Goal: Information Seeking & Learning: Learn about a topic

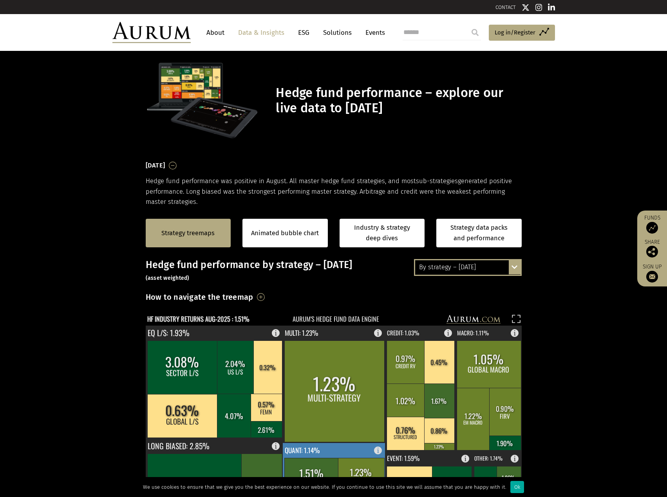
click at [301, 463] on rect at bounding box center [311, 478] width 54 height 40
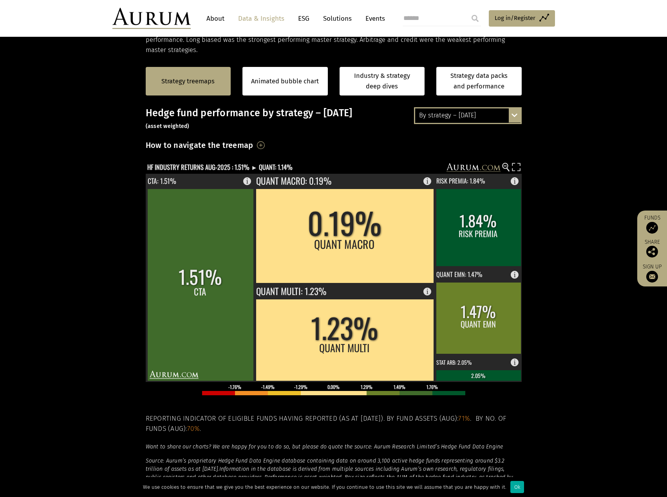
scroll to position [161, 0]
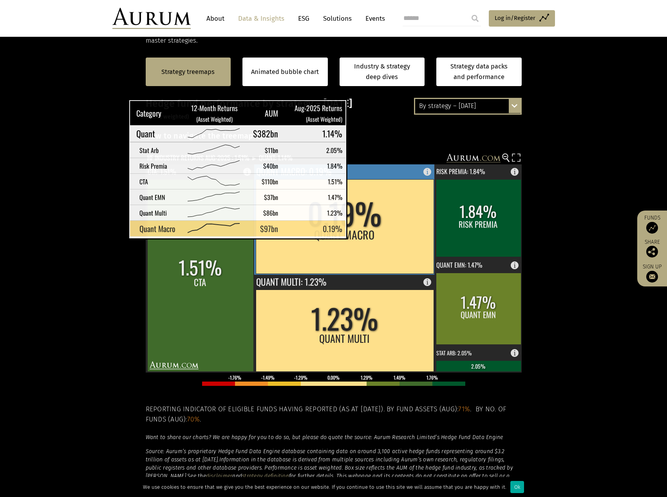
click at [355, 231] on rect at bounding box center [345, 226] width 178 height 94
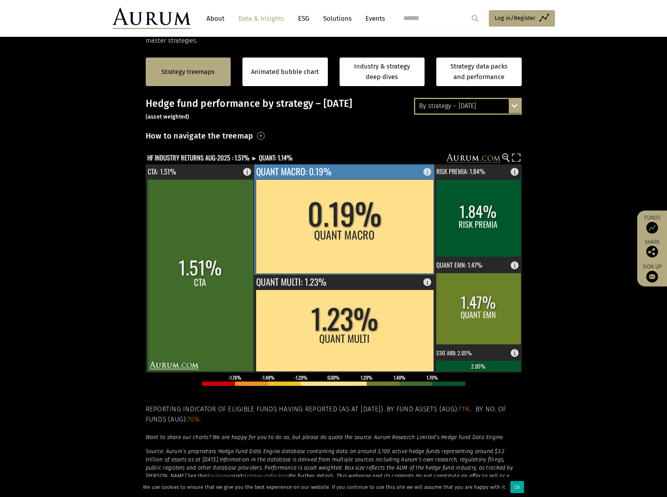
click at [317, 248] on rect at bounding box center [345, 226] width 178 height 94
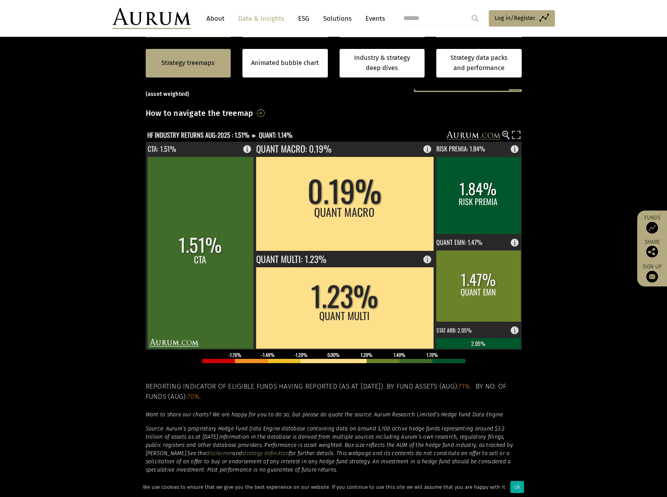
scroll to position [185, 0]
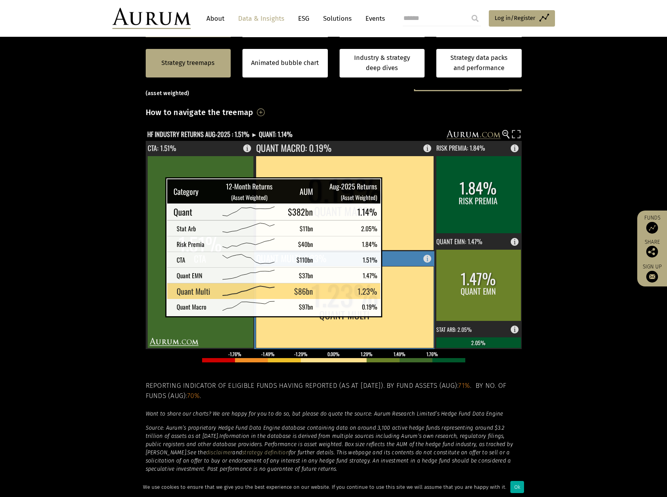
click at [392, 309] on rect at bounding box center [345, 307] width 178 height 82
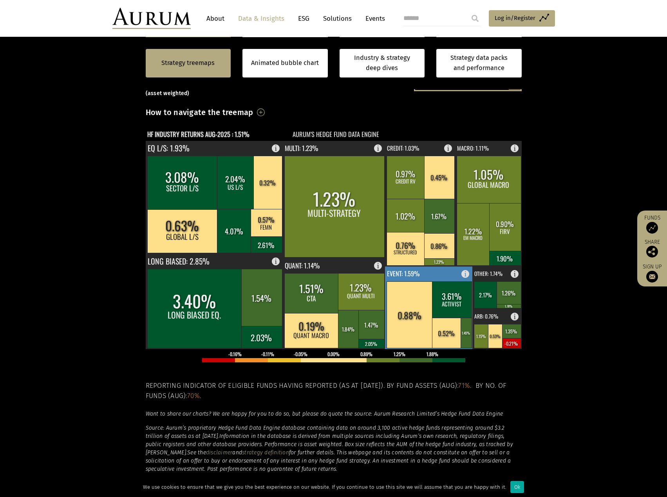
scroll to position [185, 0]
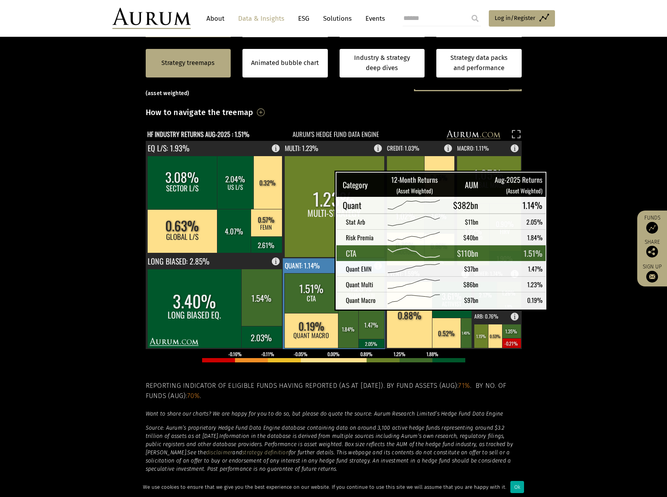
click at [315, 302] on rect at bounding box center [311, 293] width 54 height 40
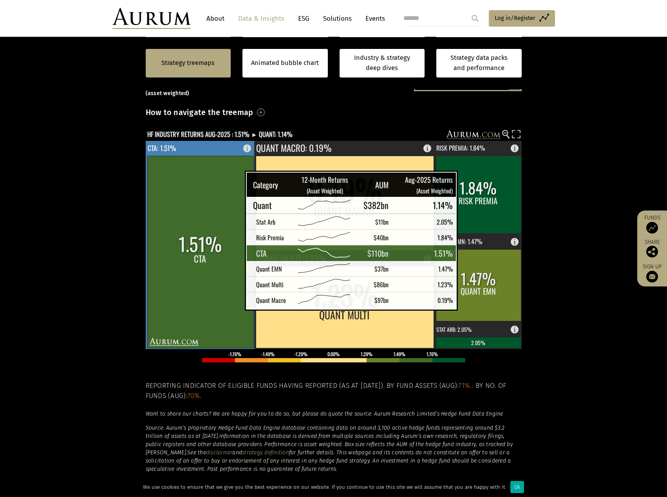
click at [225, 182] on rect at bounding box center [200, 252] width 106 height 192
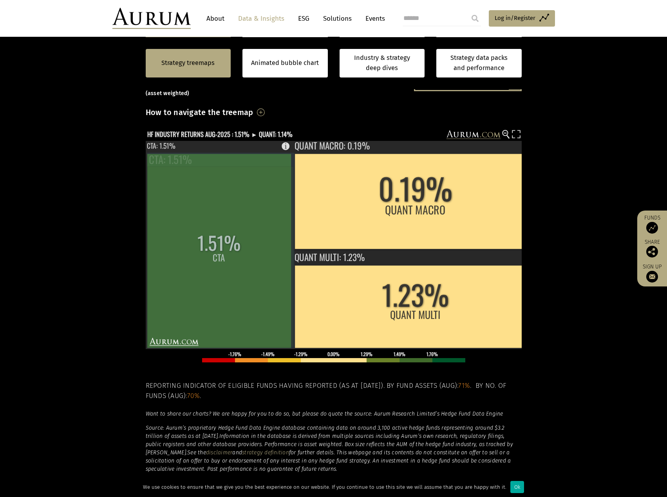
scroll to position [0, 0]
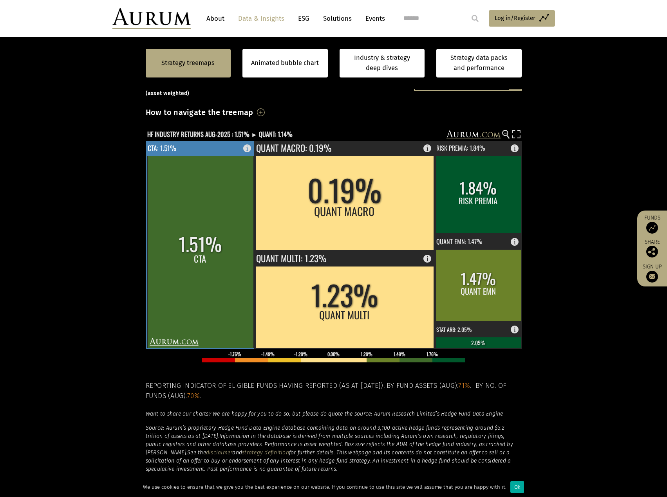
click at [199, 261] on rect at bounding box center [200, 252] width 106 height 192
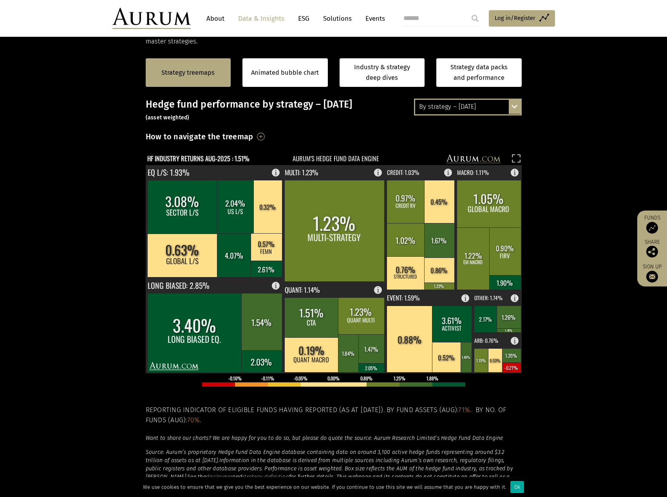
scroll to position [220, 0]
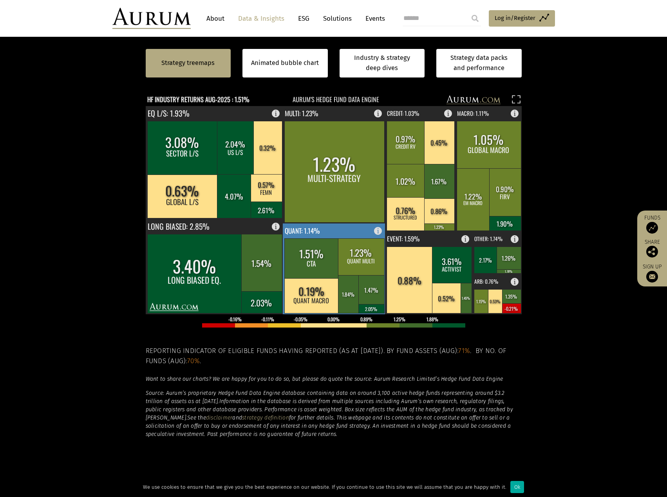
click at [312, 252] on rect at bounding box center [311, 258] width 54 height 40
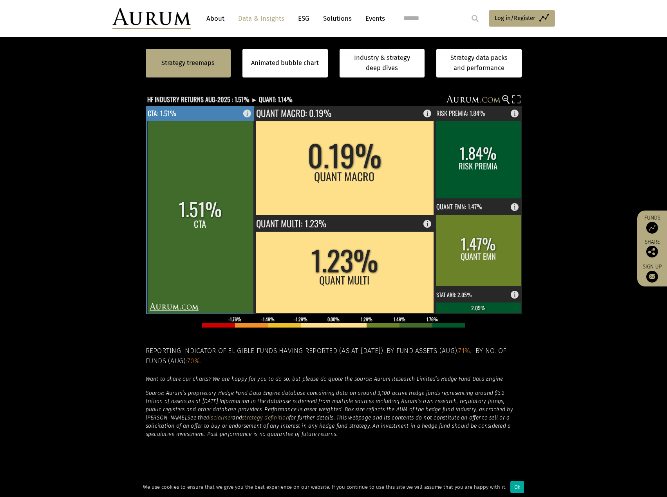
click at [175, 237] on rect at bounding box center [200, 217] width 106 height 192
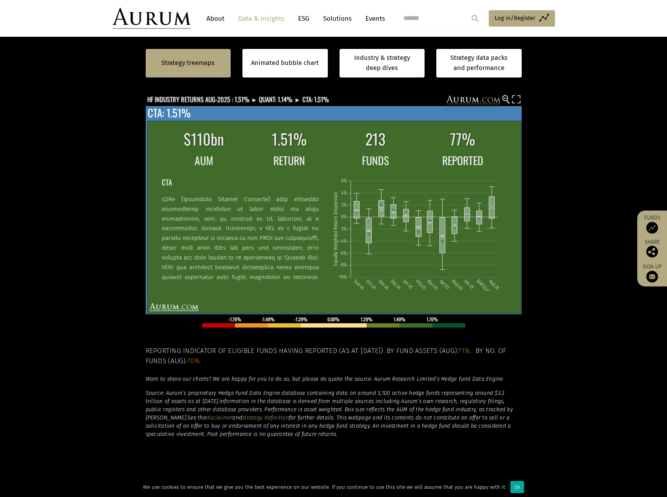
scroll to position [150, 0]
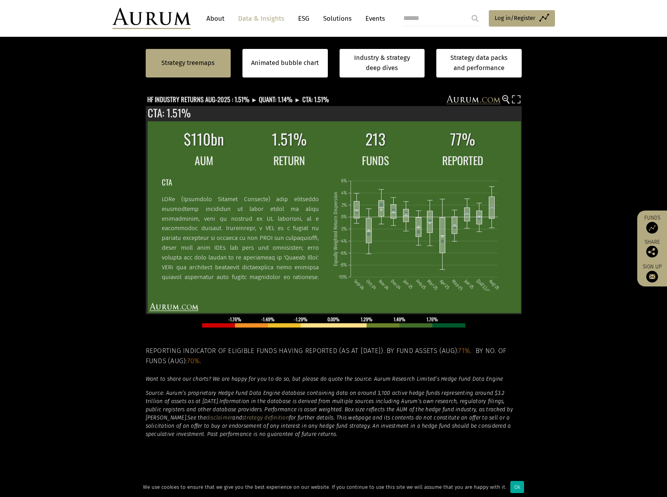
click at [70, 235] on section "Strategy treemaps Animated bubble chart Industry & strategy deep dives Strategy…" at bounding box center [333, 231] width 667 height 489
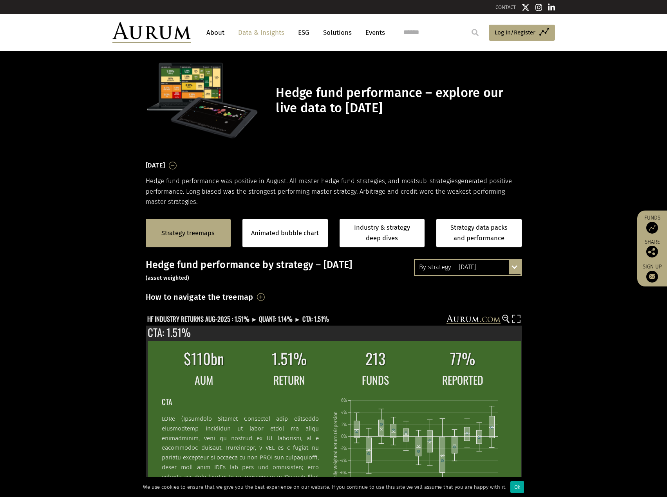
click at [513, 264] on div "By strategy – August 2025 By strategy – August 2025 By strategy – year to date …" at bounding box center [468, 267] width 108 height 16
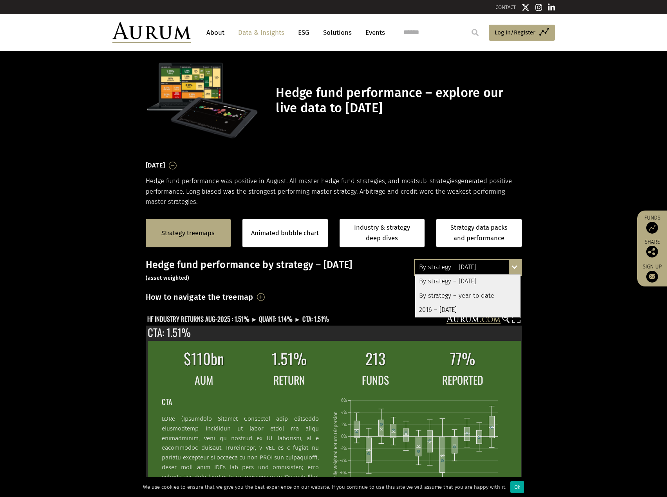
click at [499, 292] on div "By strategy – year to date" at bounding box center [467, 296] width 105 height 14
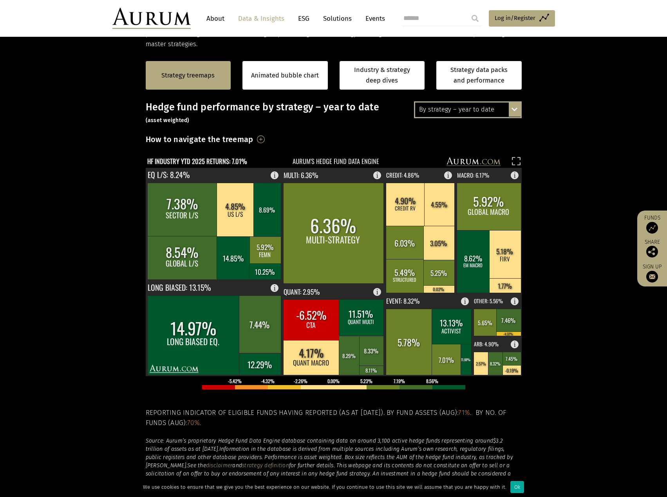
scroll to position [160, 0]
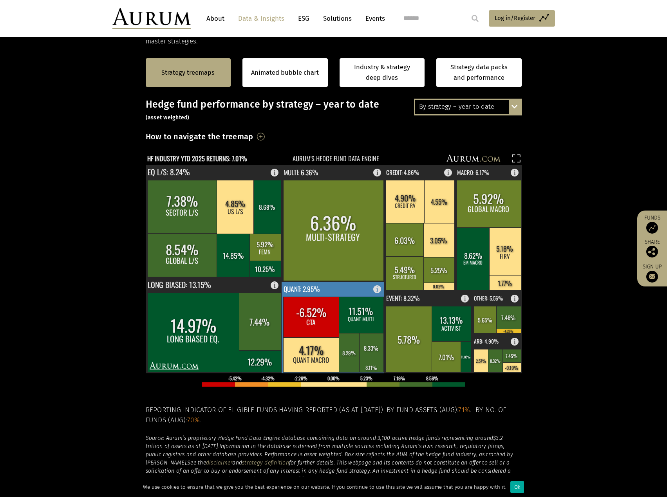
click at [348, 351] on rect at bounding box center [349, 352] width 21 height 39
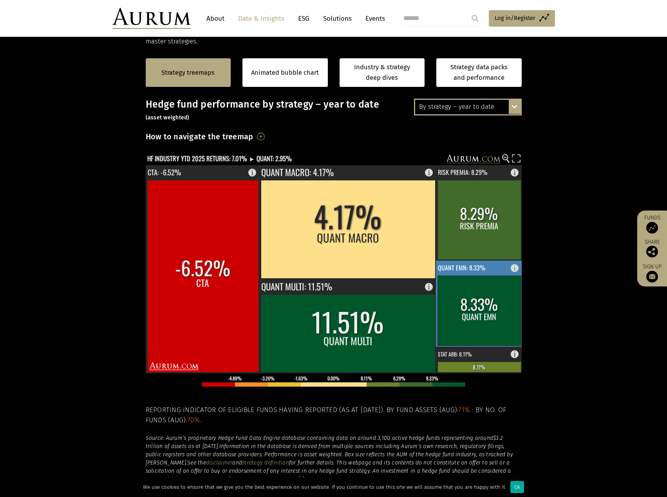
click at [490, 292] on rect at bounding box center [478, 311] width 83 height 70
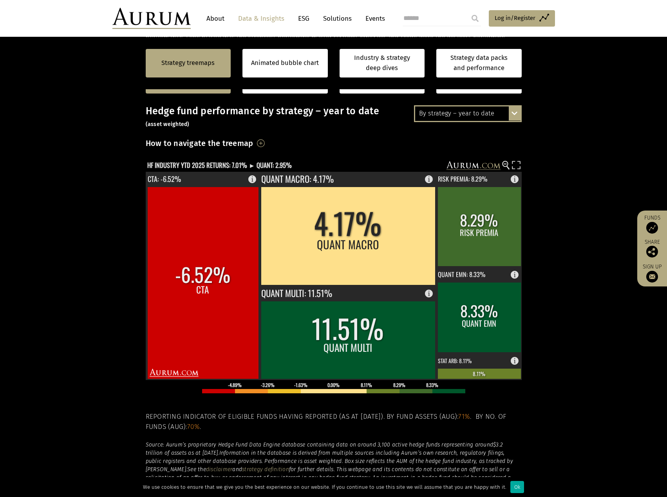
scroll to position [187, 0]
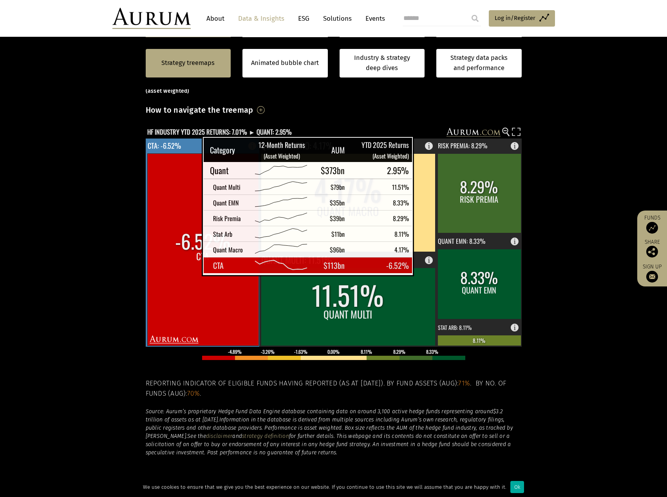
click at [182, 267] on rect at bounding box center [202, 249] width 111 height 192
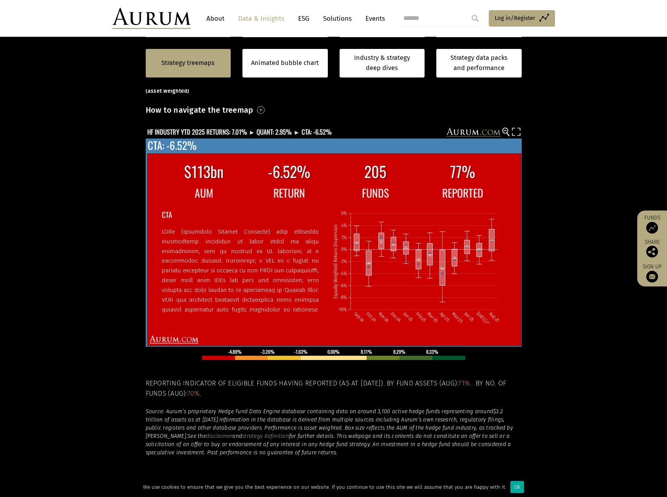
scroll to position [150, 0]
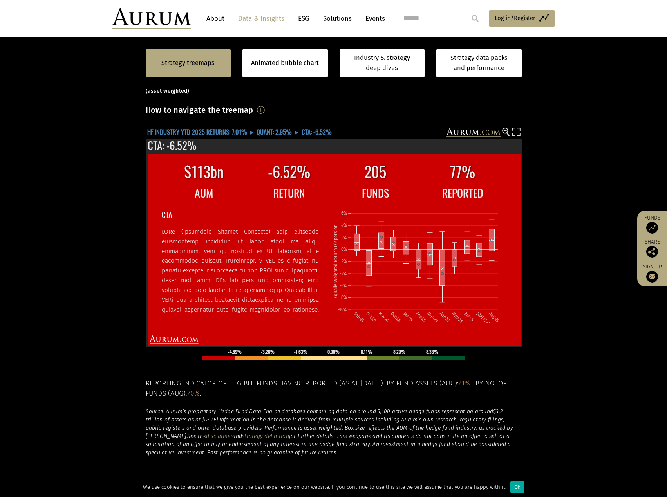
click at [225, 132] on text "HF INDUSTRY YTD 2025 RETURNS: 7.01% ► QUANT: 2.95% ► CTA: -6.52%" at bounding box center [239, 132] width 184 height 10
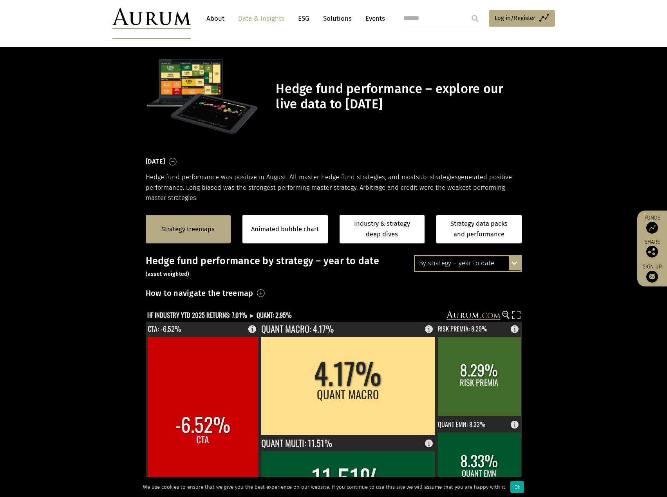
scroll to position [0, 0]
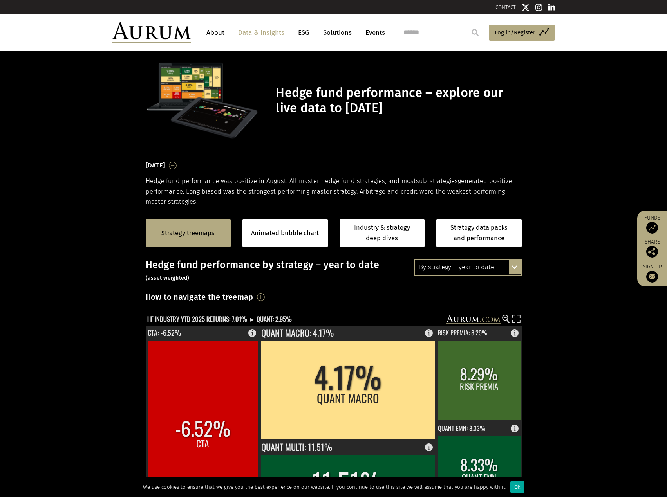
click at [519, 270] on div "By strategy – year to date By strategy – August 2025 By strategy – year to date…" at bounding box center [468, 267] width 108 height 16
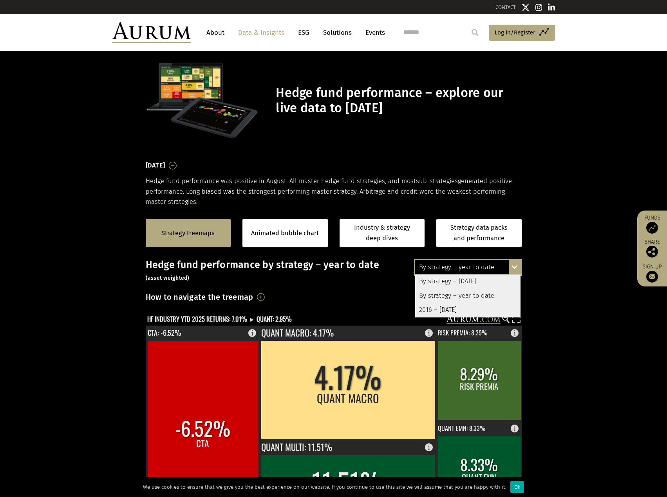
click at [438, 309] on div "2016 – [DATE]" at bounding box center [467, 310] width 105 height 14
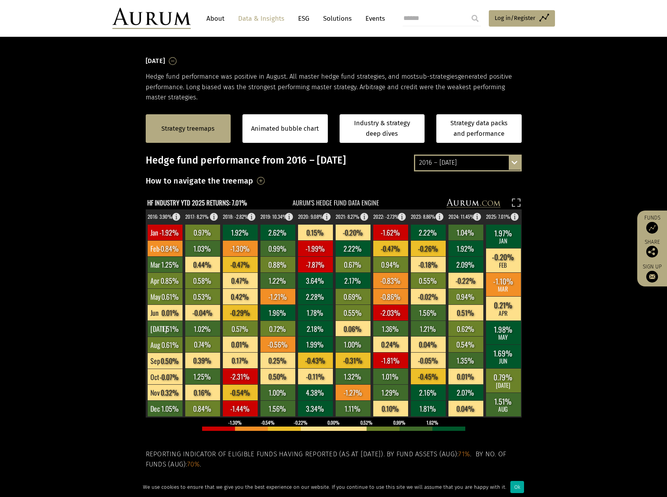
scroll to position [132, 0]
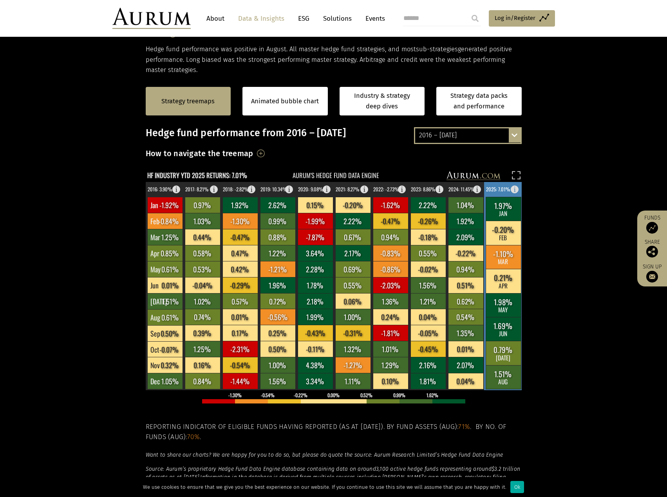
click at [502, 260] on rect at bounding box center [502, 257] width 35 height 24
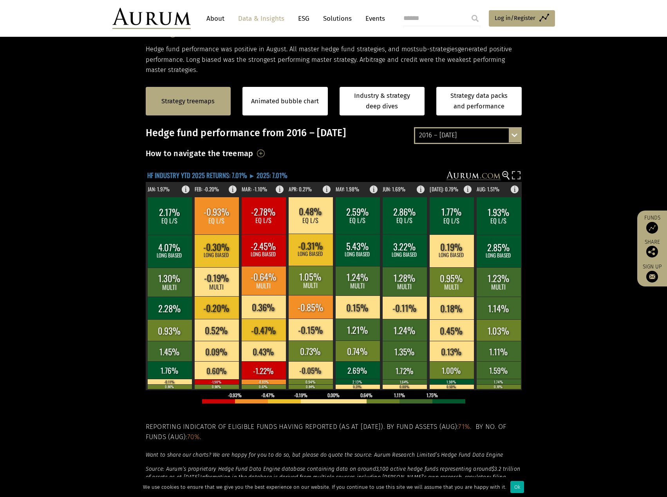
click at [232, 171] on text "HF INDUSTRY YTD 2025 RETURNS: 7.01% ► 2025: 7.01%" at bounding box center [217, 175] width 140 height 10
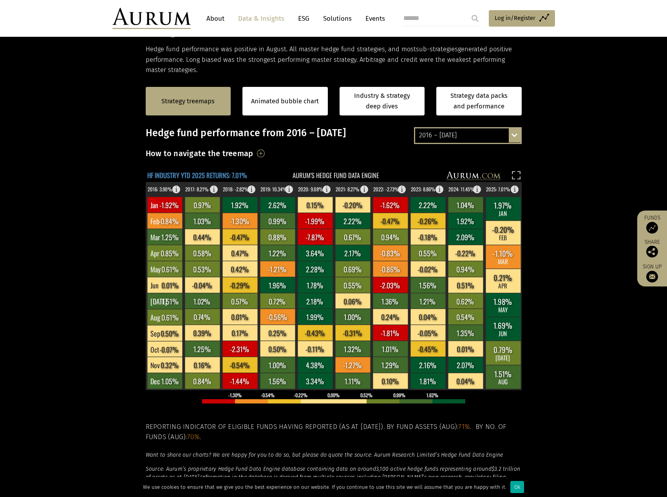
scroll to position [150, 0]
click at [368, 176] on rect at bounding box center [328, 176] width 365 height 11
click at [502, 129] on div "2016 – [DATE]" at bounding box center [467, 135] width 105 height 14
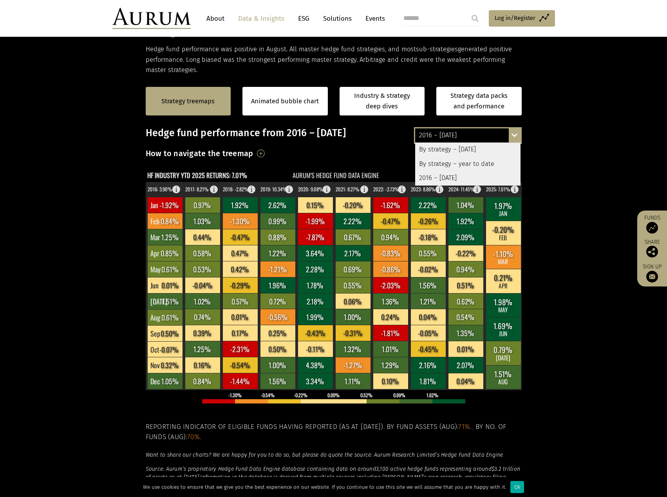
click at [459, 166] on div "By strategy – year to date" at bounding box center [467, 164] width 105 height 14
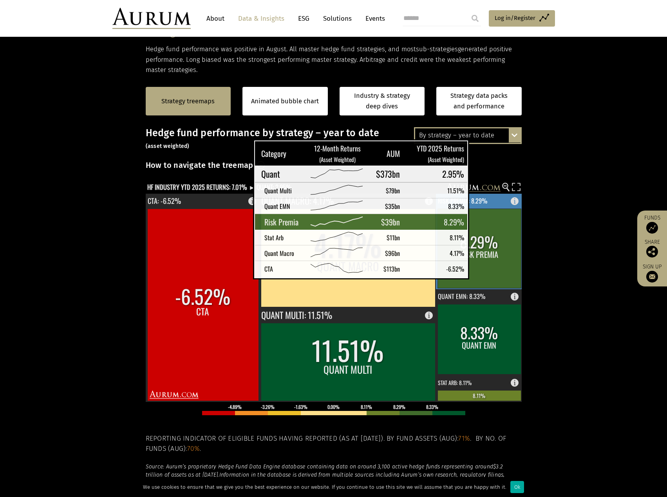
click at [480, 271] on rect at bounding box center [478, 248] width 83 height 79
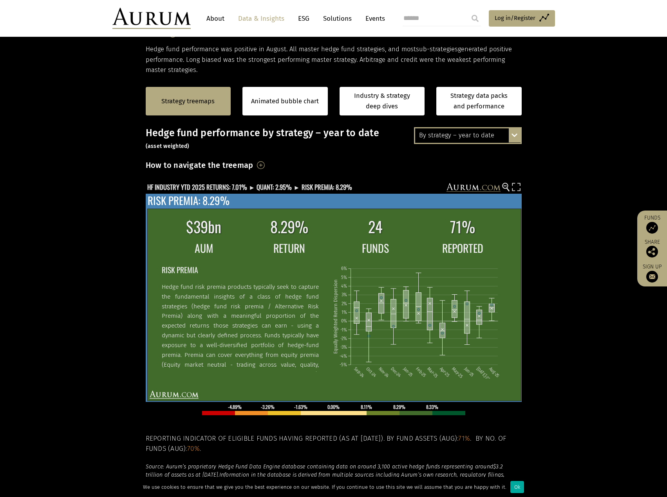
scroll to position [0, 0]
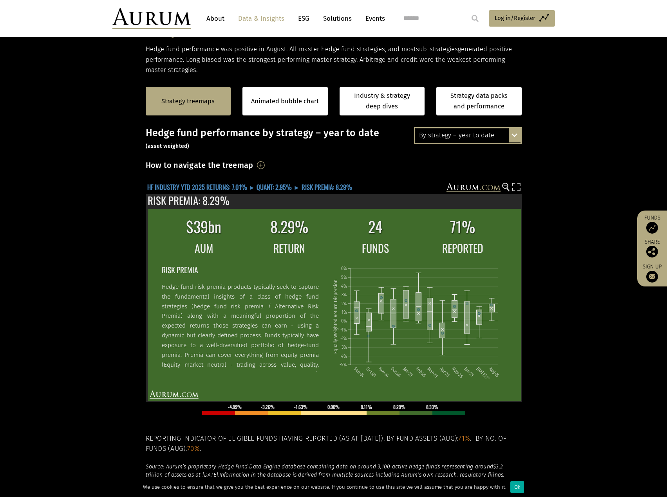
click at [282, 187] on text "HF INDUSTRY YTD 2025 RETURNS: 7.01% ► QUANT: 2.95% ► RISK PREMIA: 8.29%" at bounding box center [249, 187] width 205 height 10
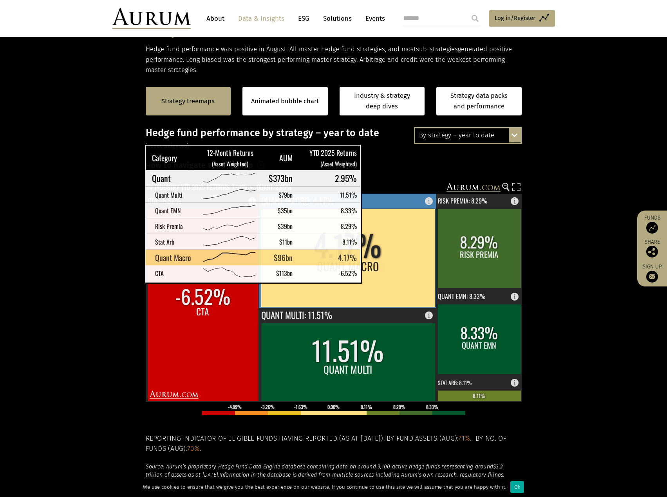
click at [371, 275] on rect at bounding box center [348, 258] width 174 height 98
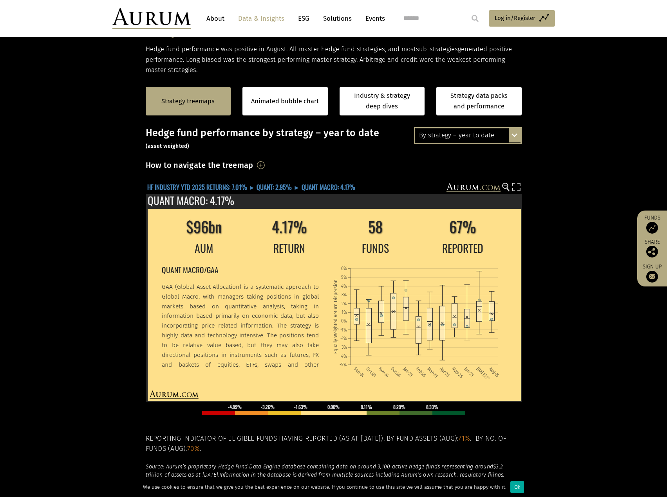
click at [265, 189] on text "HF INDUSTRY YTD 2025 RETURNS: 7.01% ► QUANT: 2.95% ► QUANT MACRO: 4.17%" at bounding box center [251, 187] width 208 height 10
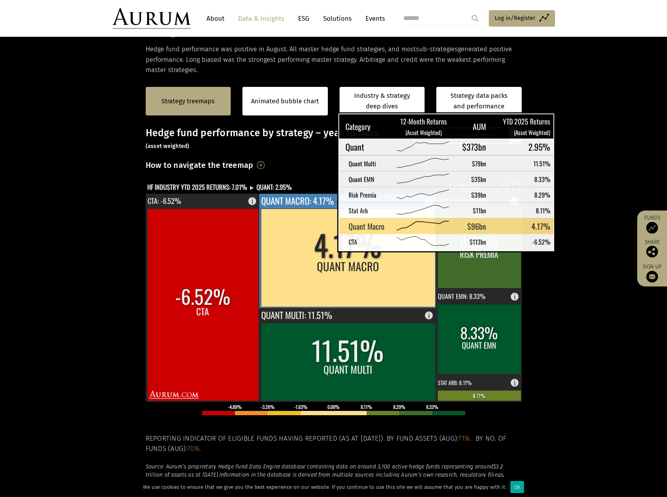
scroll to position [150, 0]
